Goal: Transaction & Acquisition: Register for event/course

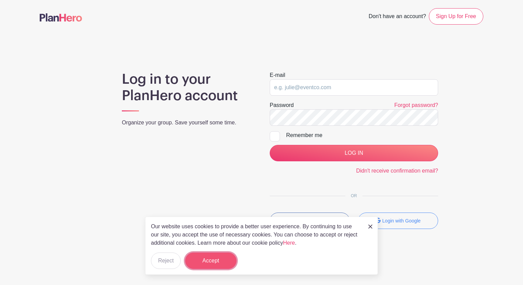
click at [222, 263] on button "Accept" at bounding box center [210, 261] width 51 height 16
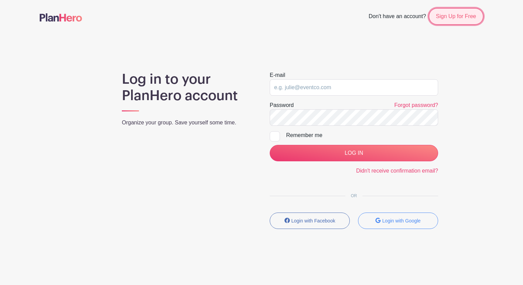
click at [450, 13] on link "Sign Up for Free" at bounding box center [456, 16] width 54 height 16
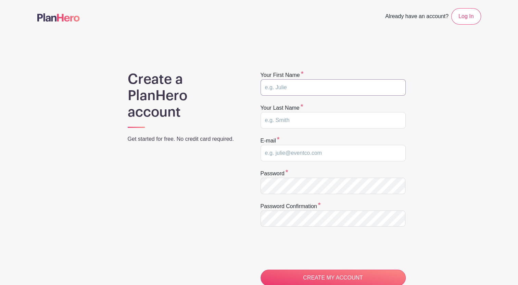
click at [344, 91] on input "text" at bounding box center [332, 87] width 145 height 16
type input "Timothy"
type input "DAmato"
type input "[EMAIL_ADDRESS][DOMAIN_NAME]"
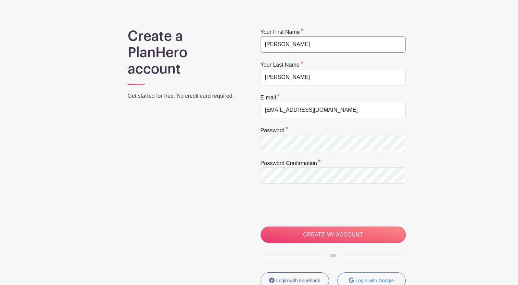
scroll to position [68, 0]
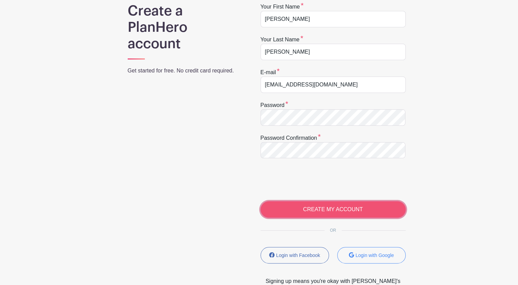
click at [296, 207] on input "CREATE MY ACCOUNT" at bounding box center [332, 209] width 145 height 16
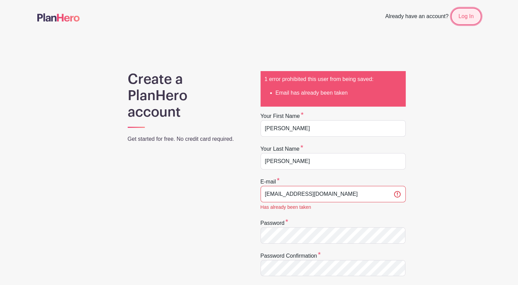
click at [460, 13] on link "Log In" at bounding box center [465, 16] width 29 height 16
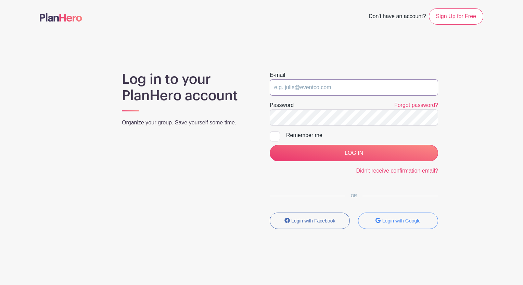
click at [334, 87] on input "email" at bounding box center [354, 87] width 168 height 16
type input "[EMAIL_ADDRESS][DOMAIN_NAME]"
click at [416, 105] on link "Forgot password?" at bounding box center [416, 105] width 44 height 6
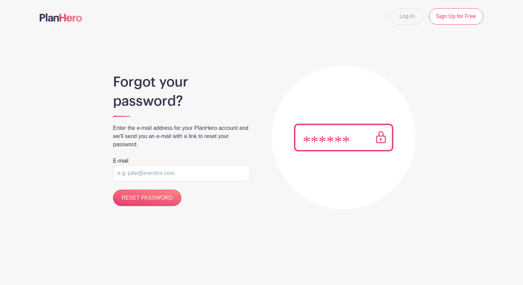
click at [144, 180] on input "email" at bounding box center [181, 173] width 137 height 16
type input "TIMOTHYJDAMATO@GMAIL.COM"
click at [149, 199] on input "RESET PASSWORD" at bounding box center [147, 198] width 68 height 16
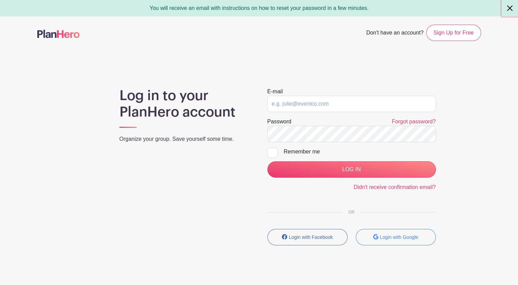
click at [508, 10] on button "Close" at bounding box center [509, 8] width 16 height 16
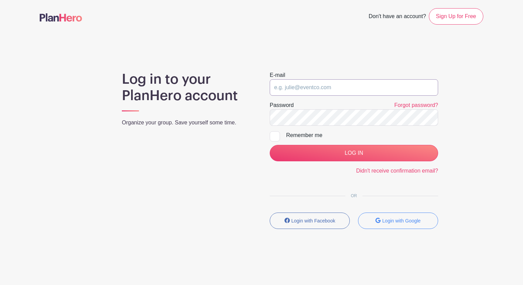
click at [304, 89] on input "email" at bounding box center [354, 87] width 168 height 16
type input "TIMOTHYJDAMATO@GMAIL.COM"
click at [276, 135] on div at bounding box center [275, 136] width 10 height 10
click at [274, 135] on input "Remember me" at bounding box center [272, 133] width 4 height 4
checkbox input "true"
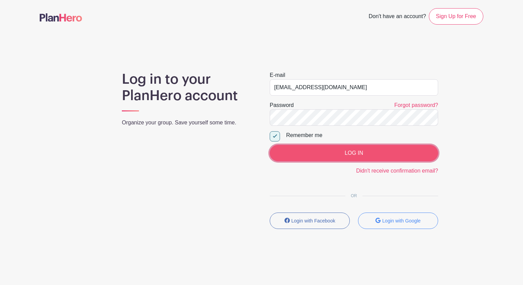
click at [289, 151] on input "LOG IN" at bounding box center [354, 153] width 168 height 16
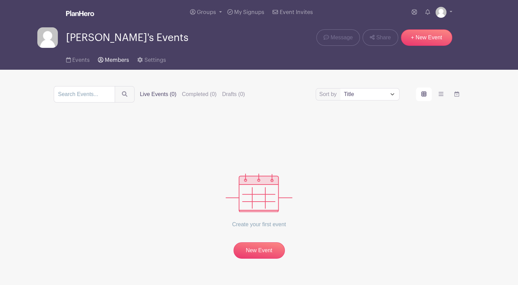
click at [117, 60] on span "Members" at bounding box center [117, 59] width 24 height 5
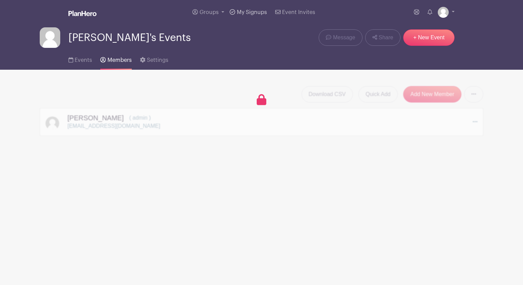
click at [253, 11] on span "My Signups" at bounding box center [252, 12] width 30 height 5
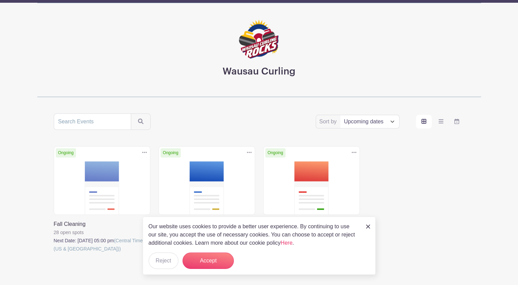
scroll to position [34, 0]
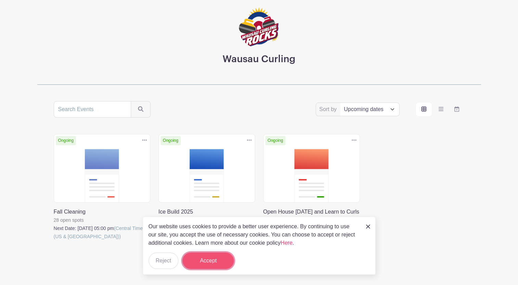
click at [206, 263] on button "Accept" at bounding box center [207, 261] width 51 height 16
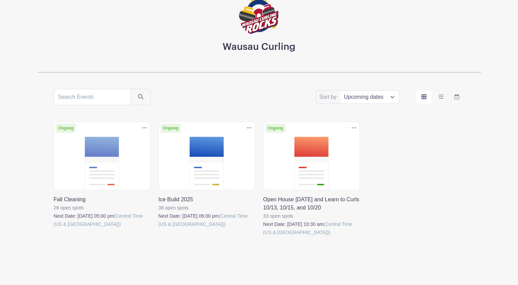
scroll to position [59, 0]
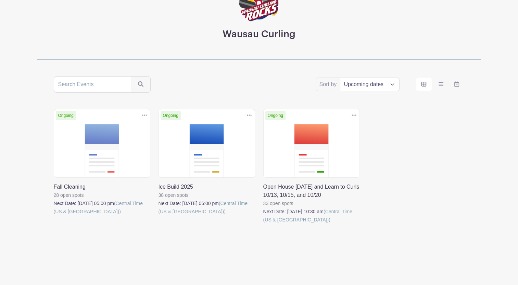
click at [263, 224] on link at bounding box center [263, 224] width 0 height 0
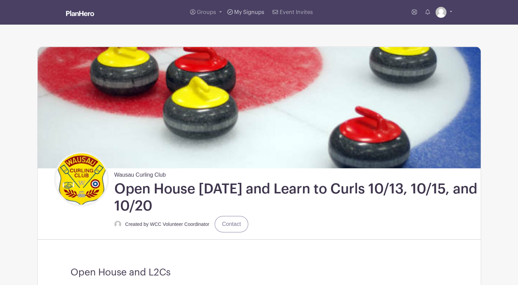
click at [239, 13] on span "My Signups" at bounding box center [249, 12] width 30 height 5
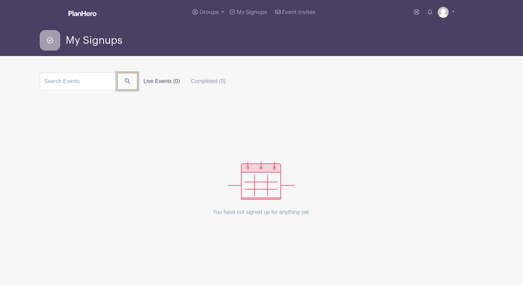
click at [125, 83] on button "submit" at bounding box center [127, 82] width 21 height 18
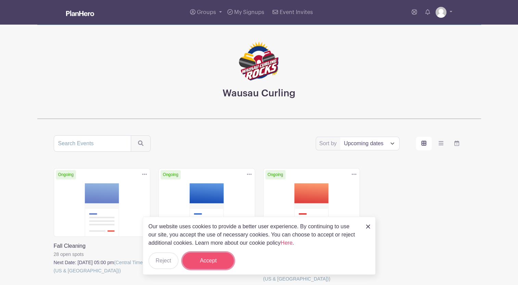
click at [207, 257] on button "Accept" at bounding box center [207, 261] width 51 height 16
